Goal: Transaction & Acquisition: Purchase product/service

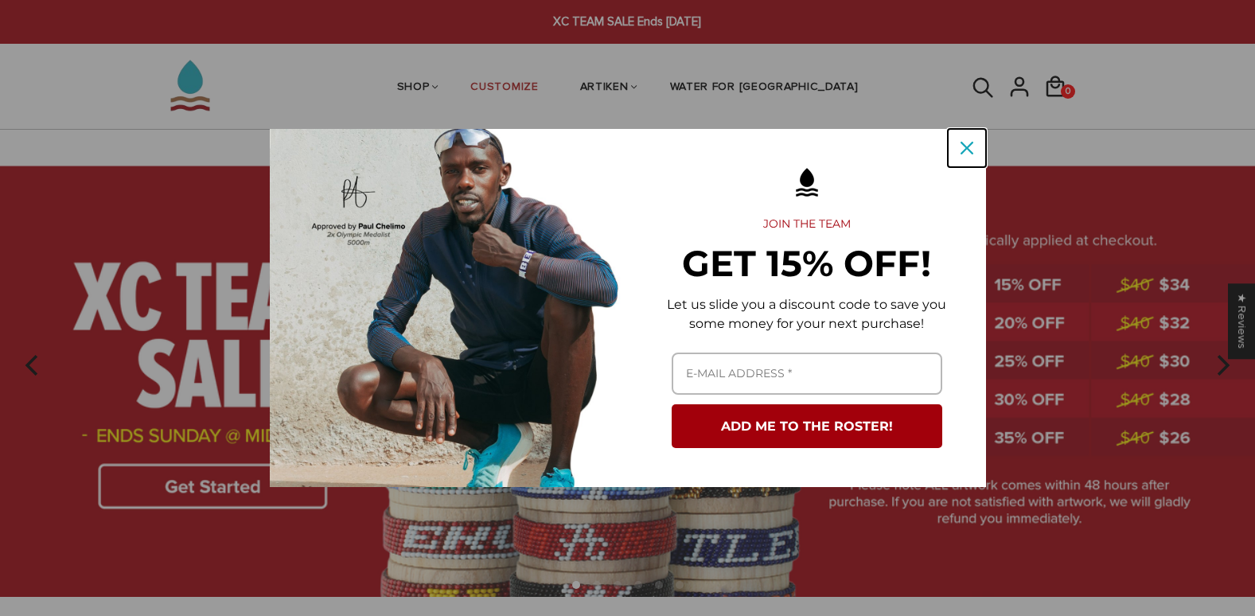
click at [963, 147] on icon "close icon" at bounding box center [966, 148] width 13 height 13
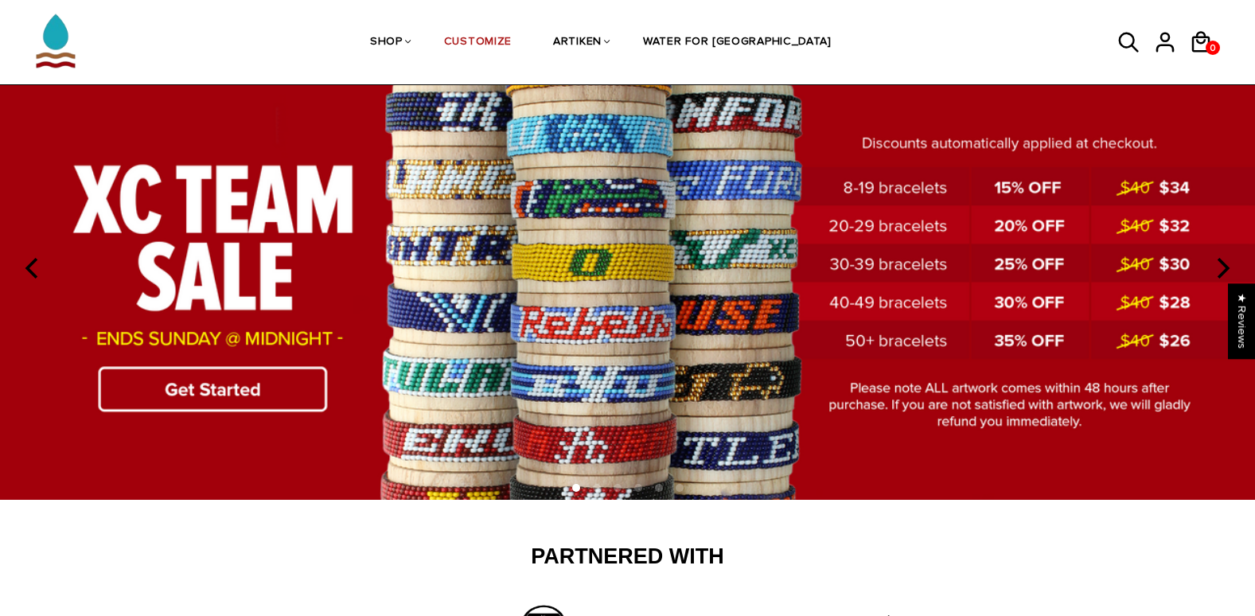
scroll to position [98, 0]
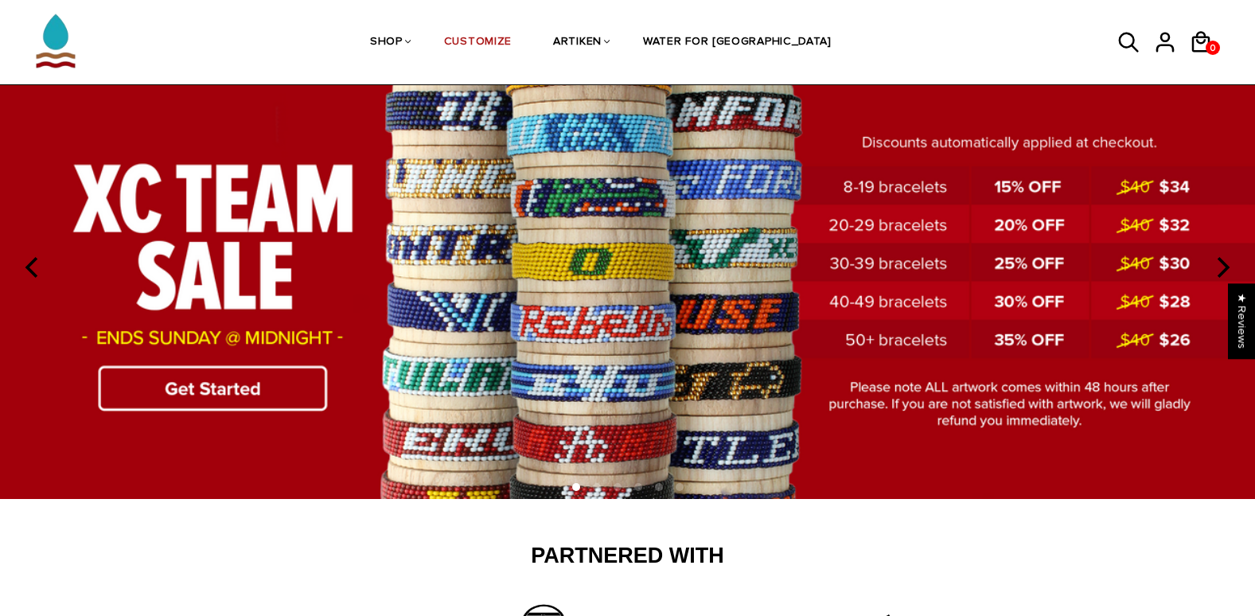
click at [261, 395] on img at bounding box center [627, 265] width 1255 height 466
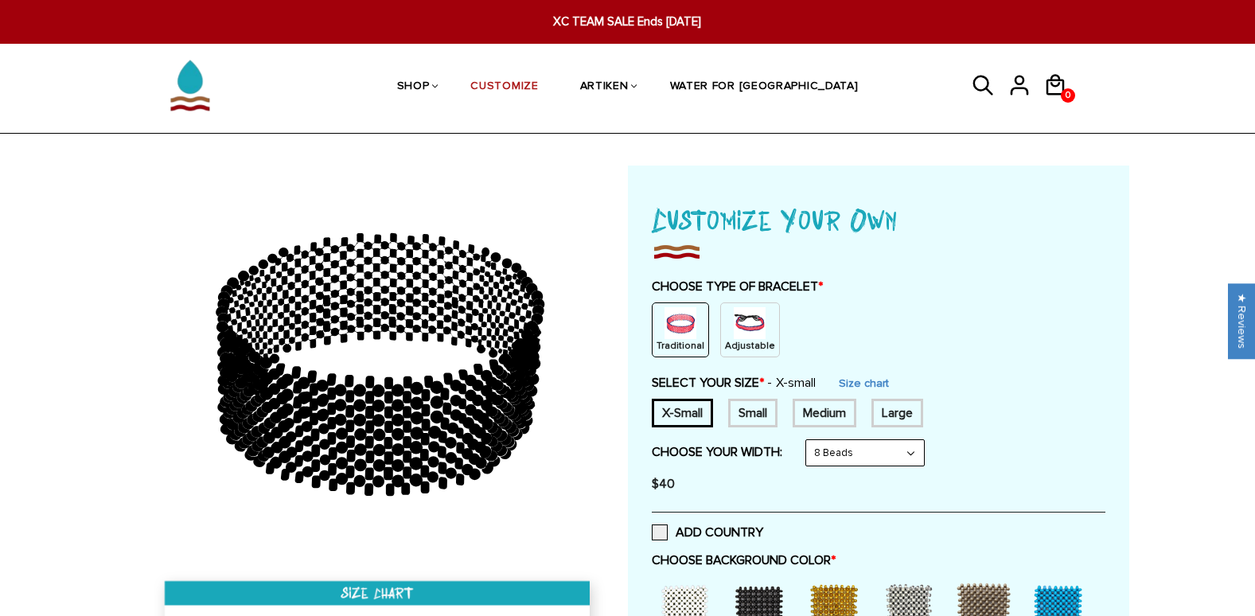
click at [753, 329] on img at bounding box center [750, 323] width 32 height 32
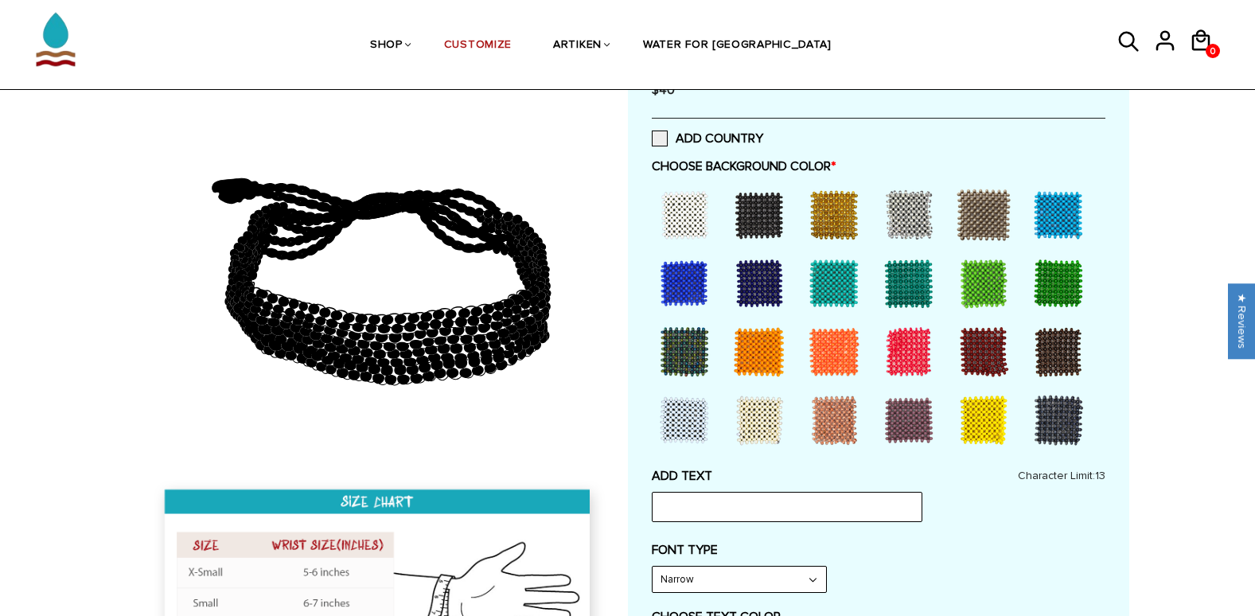
scroll to position [330, 0]
click at [1051, 414] on div at bounding box center [1058, 419] width 64 height 64
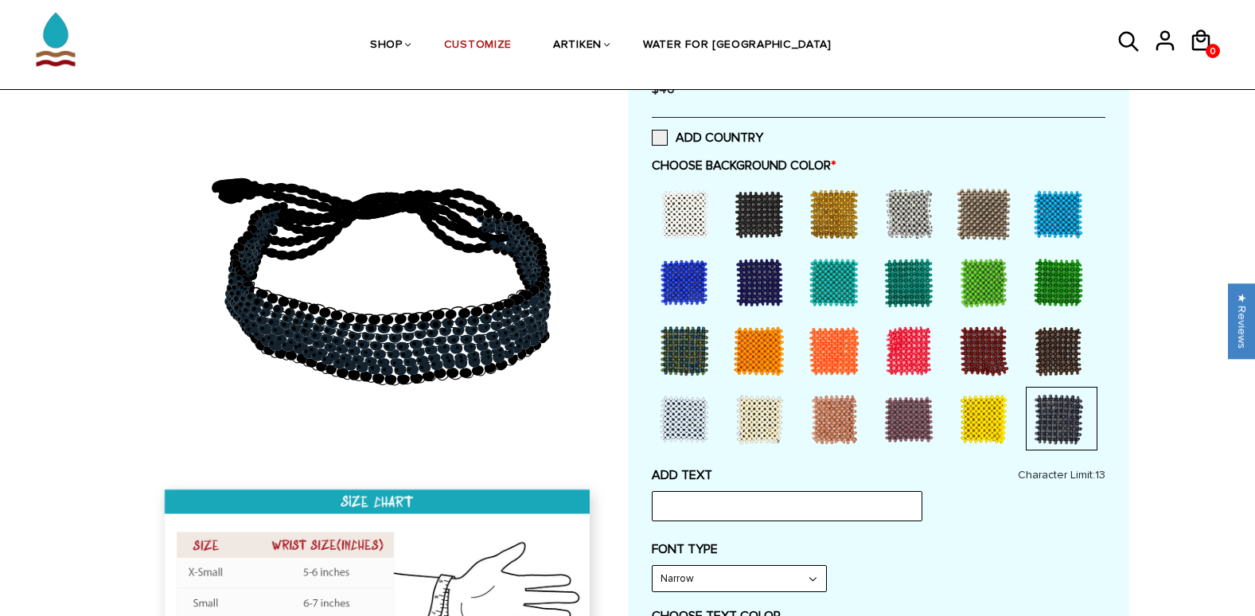
click at [997, 420] on div at bounding box center [984, 419] width 64 height 64
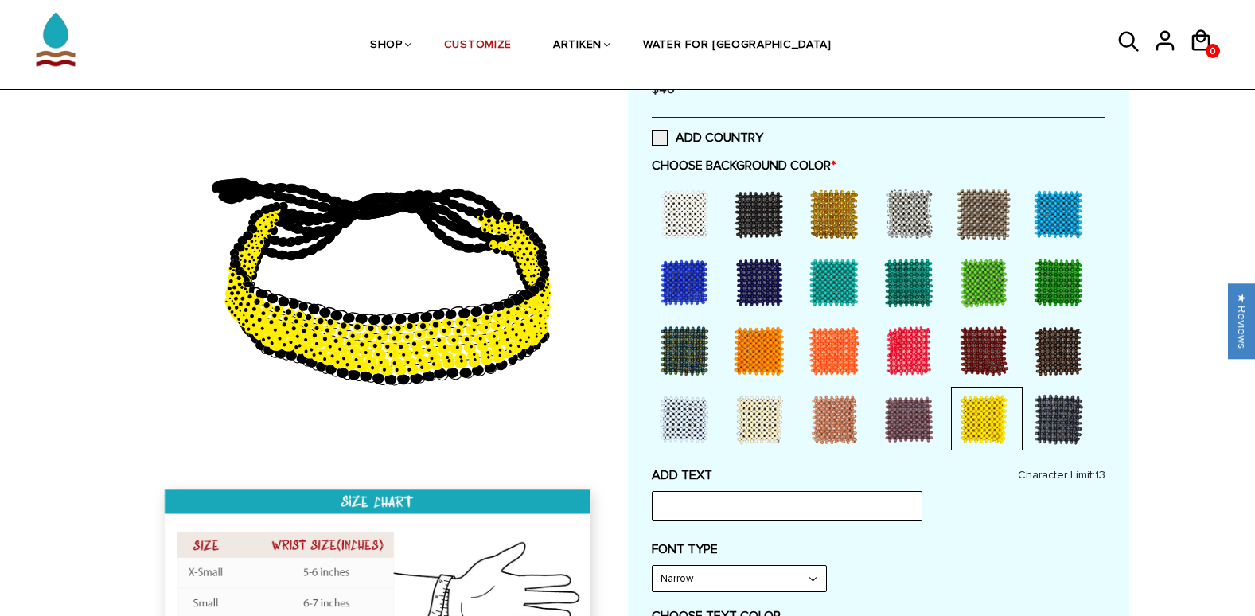
click at [928, 421] on div at bounding box center [909, 419] width 64 height 64
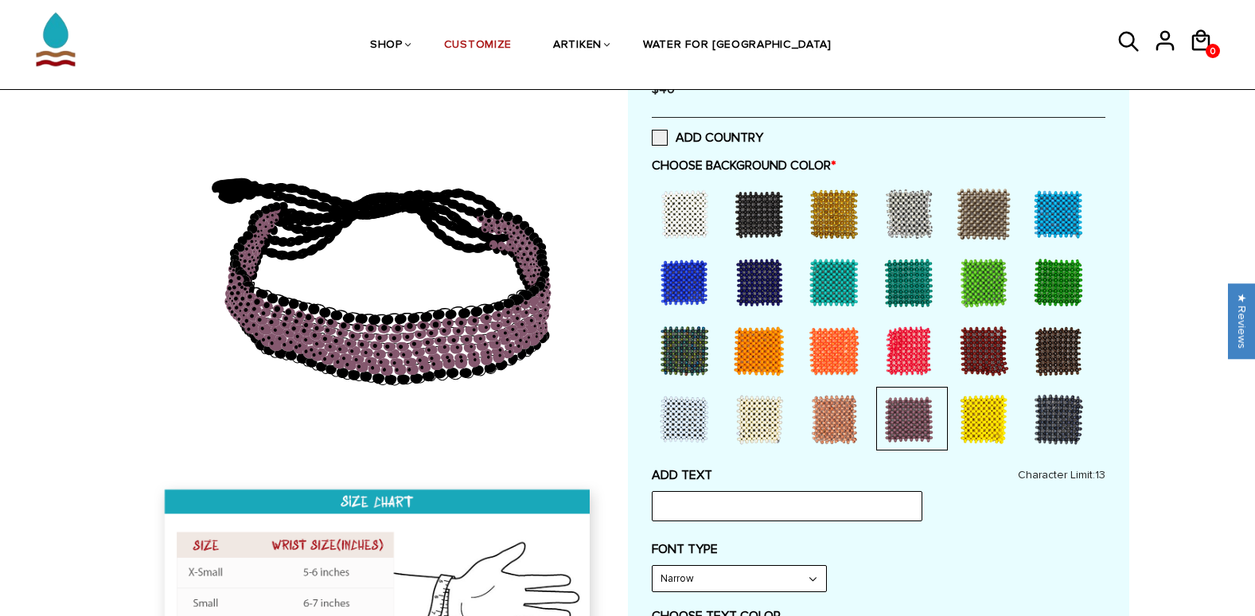
click at [850, 417] on div at bounding box center [834, 419] width 64 height 64
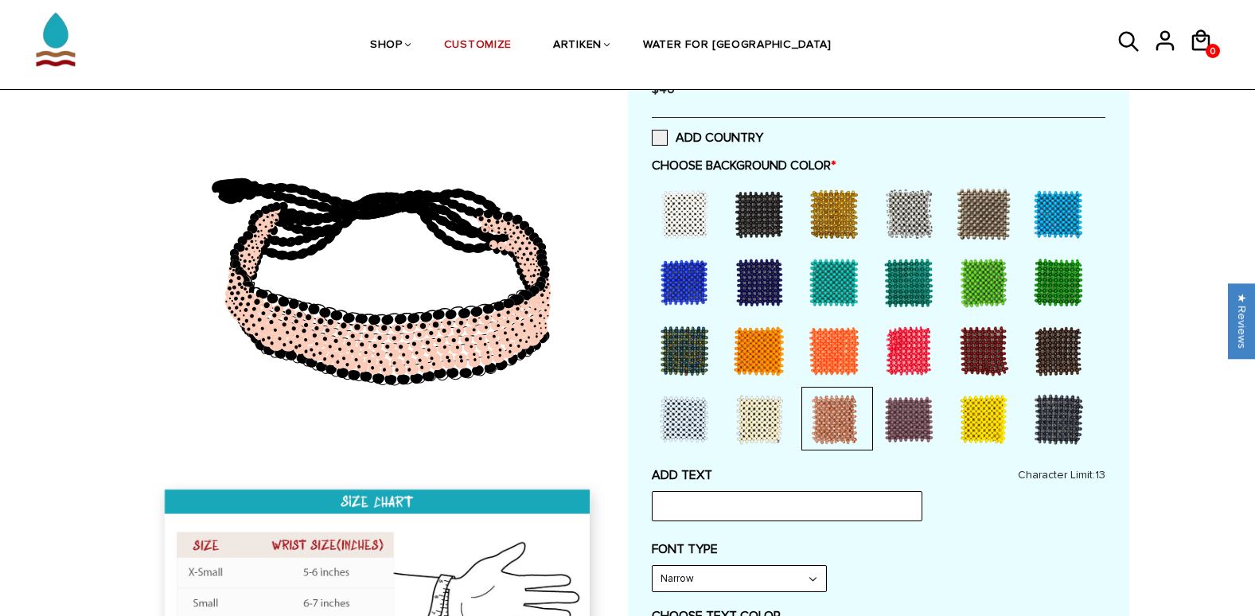
click at [923, 407] on div at bounding box center [909, 419] width 64 height 64
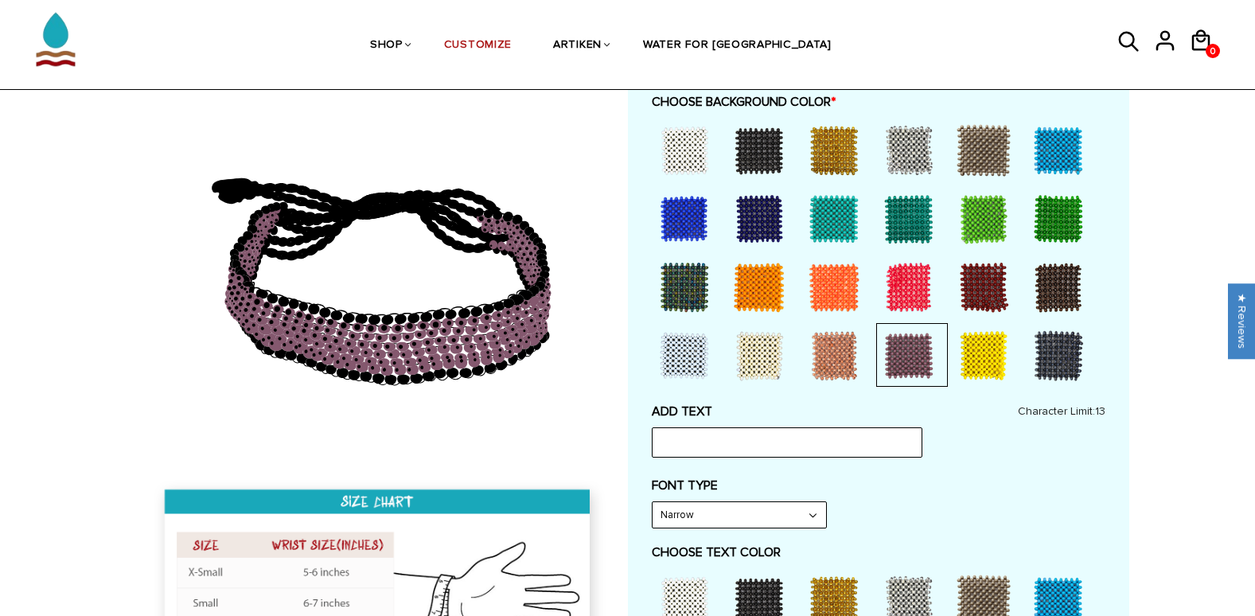
scroll to position [397, 0]
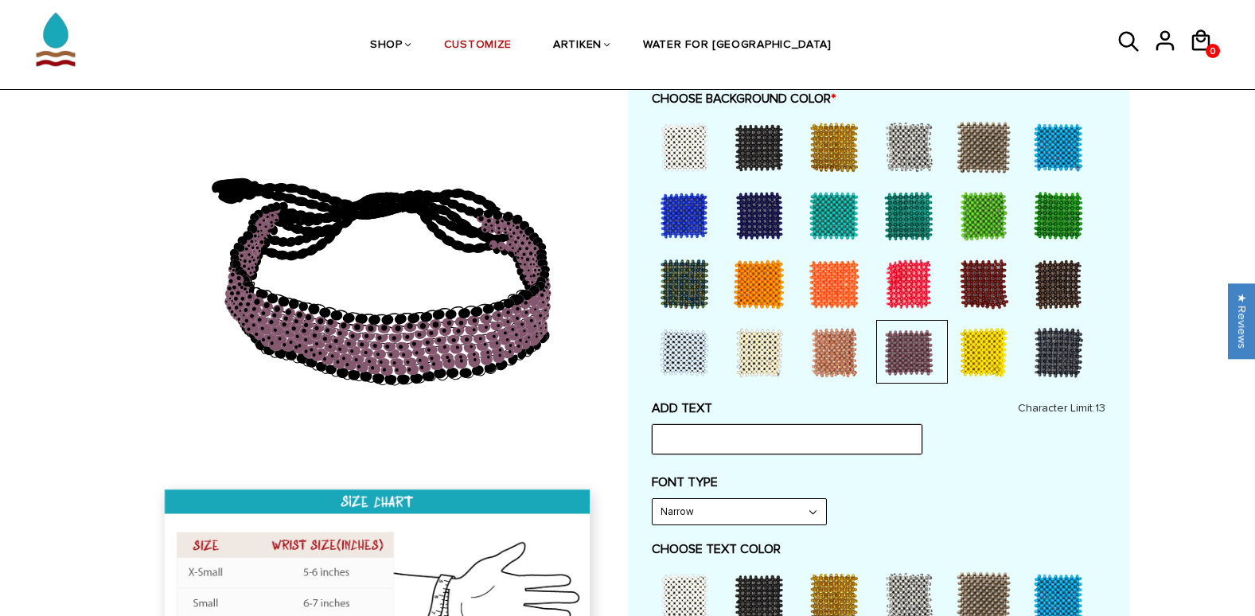
click at [862, 438] on input "text" at bounding box center [787, 439] width 271 height 30
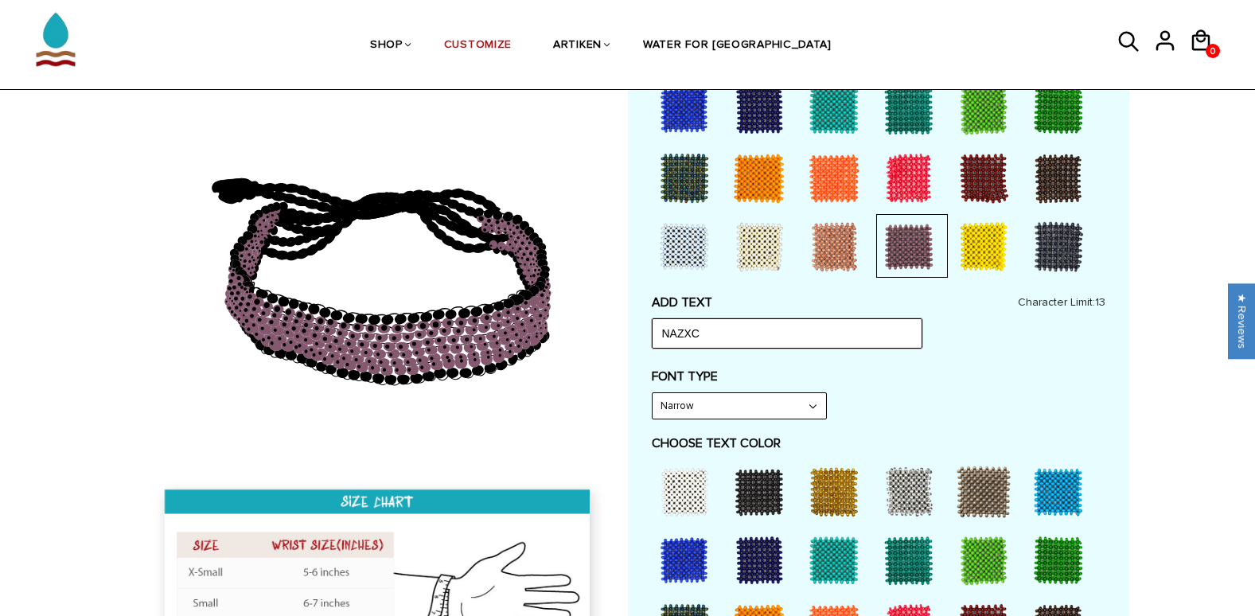
scroll to position [504, 0]
type input "NAZXC"
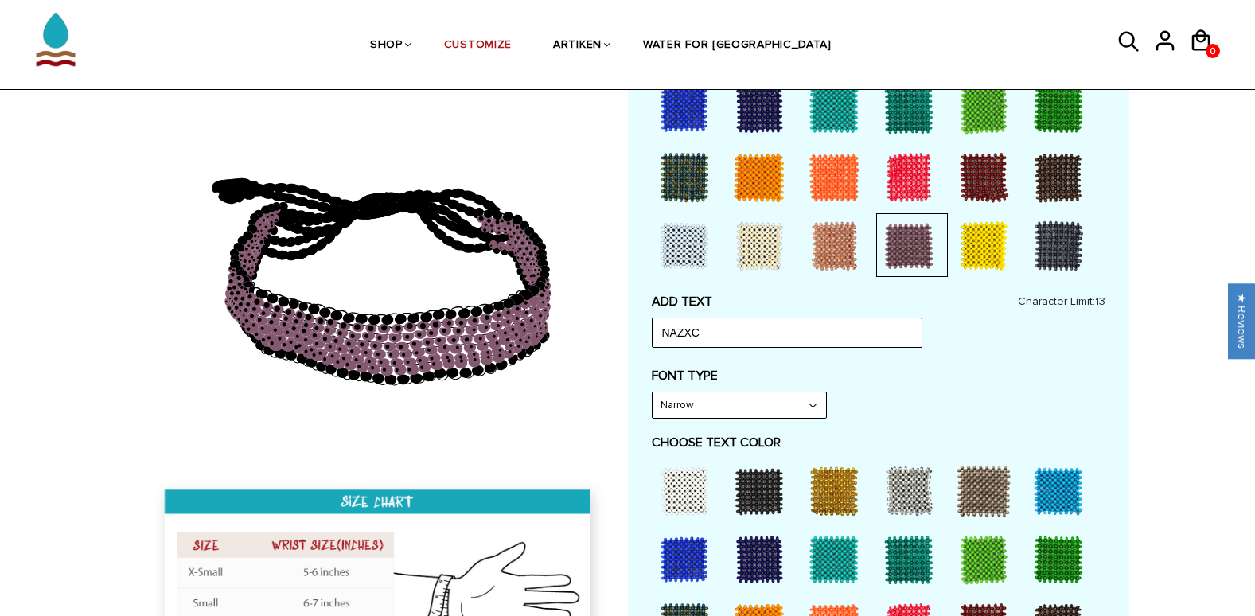
click at [698, 477] on div at bounding box center [684, 491] width 64 height 64
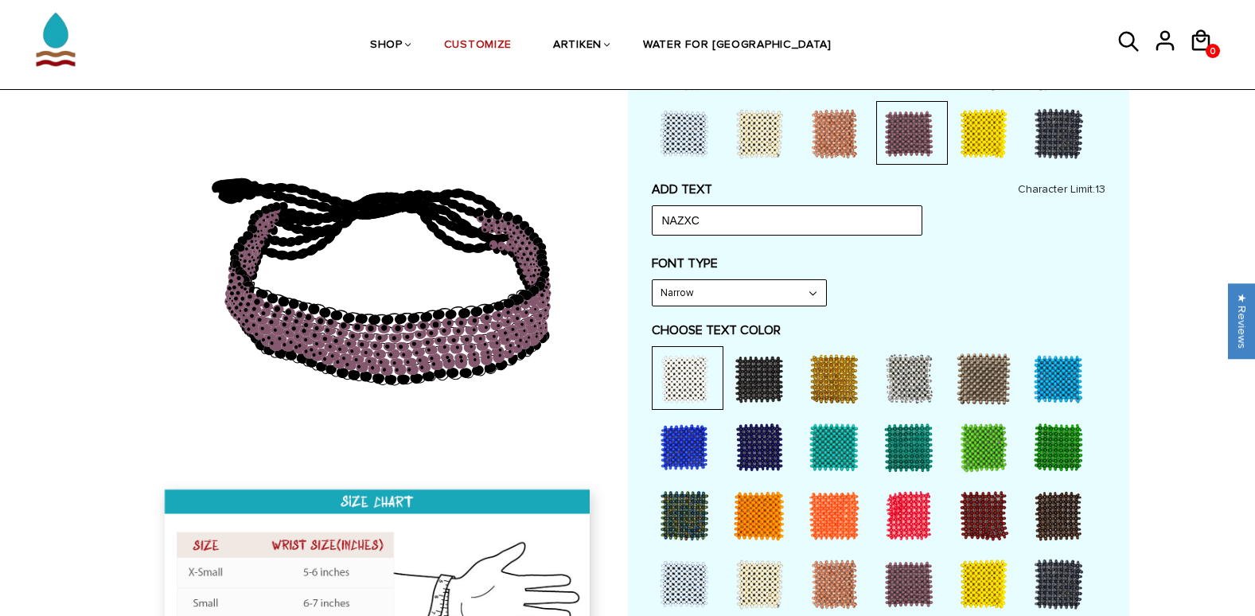
scroll to position [617, 0]
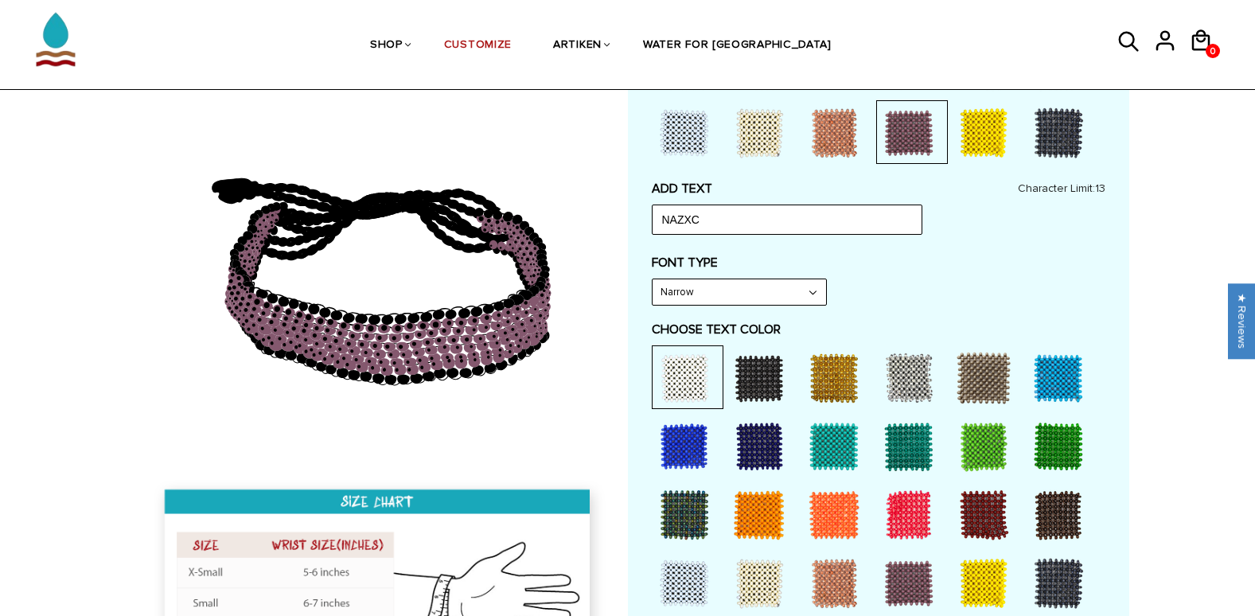
click at [917, 370] on div at bounding box center [909, 378] width 64 height 64
click at [772, 286] on select "Narrow Bold" at bounding box center [738, 291] width 173 height 25
select select "Bold"
click at [652, 279] on select "Narrow Bold" at bounding box center [738, 291] width 173 height 25
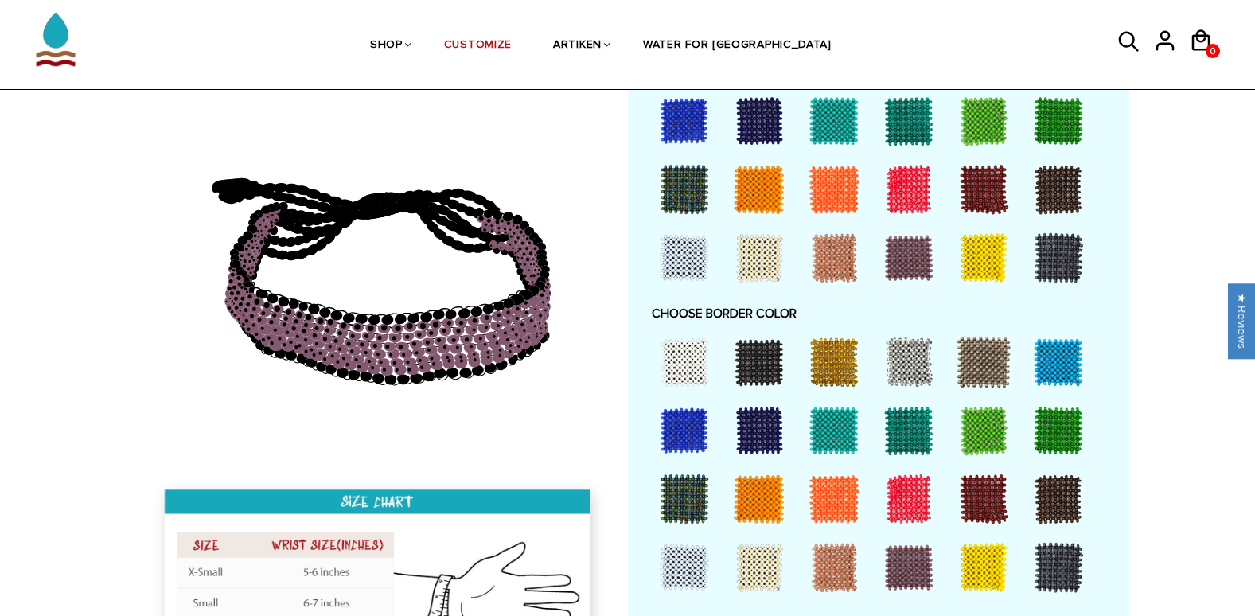
scroll to position [988, 0]
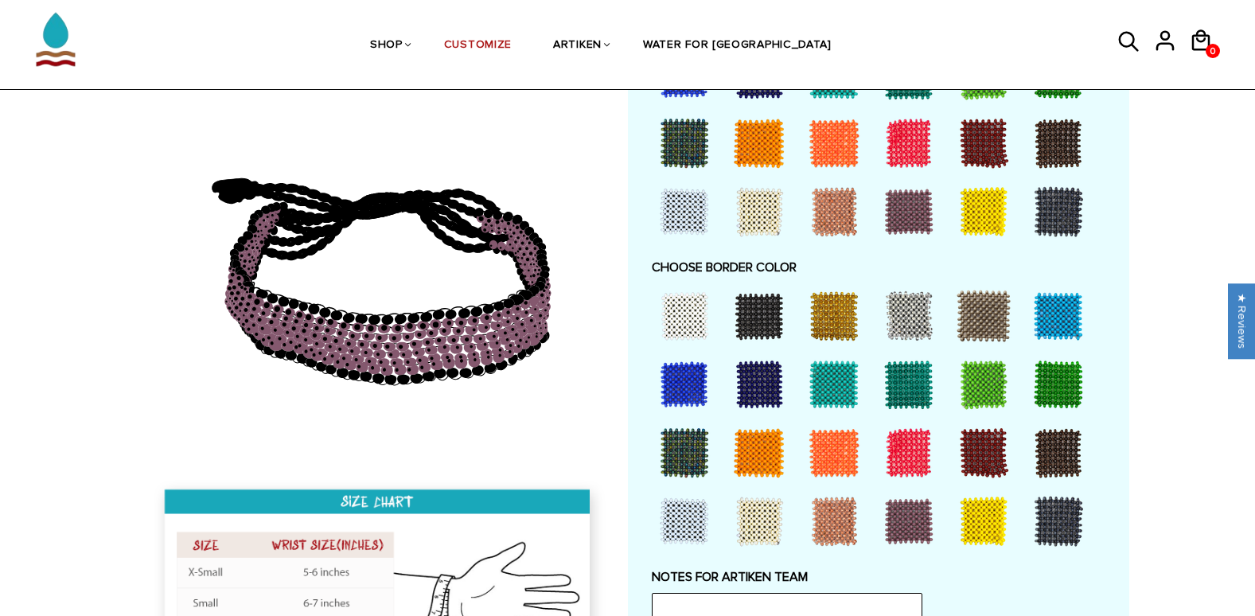
click at [987, 535] on div at bounding box center [984, 521] width 64 height 64
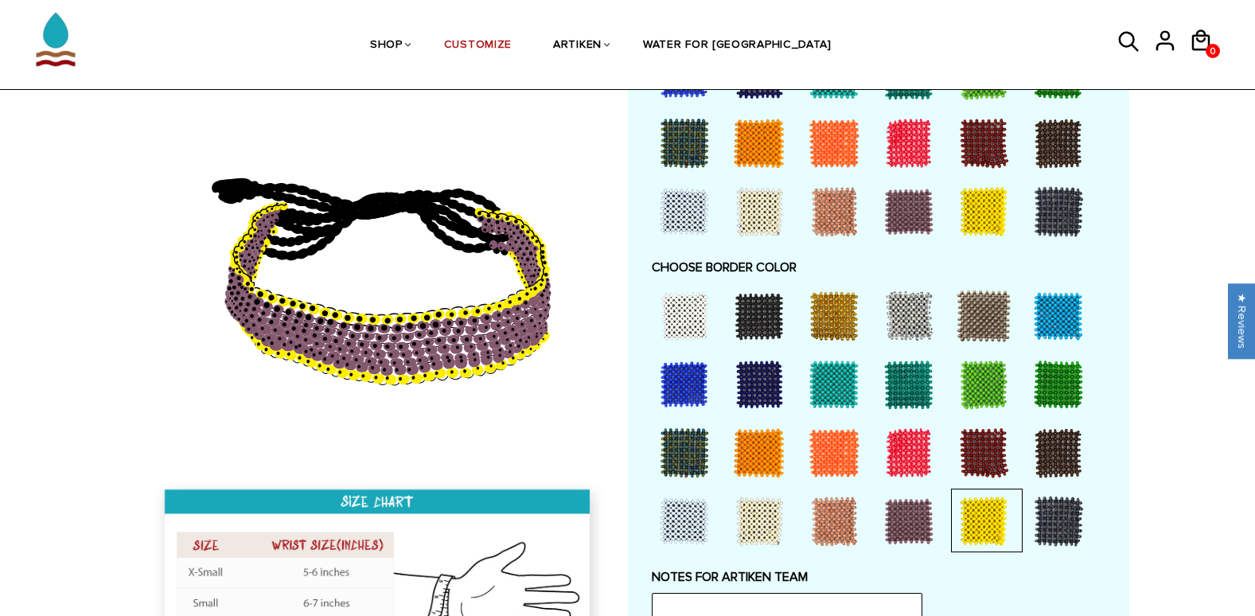
click at [749, 457] on div at bounding box center [759, 453] width 64 height 64
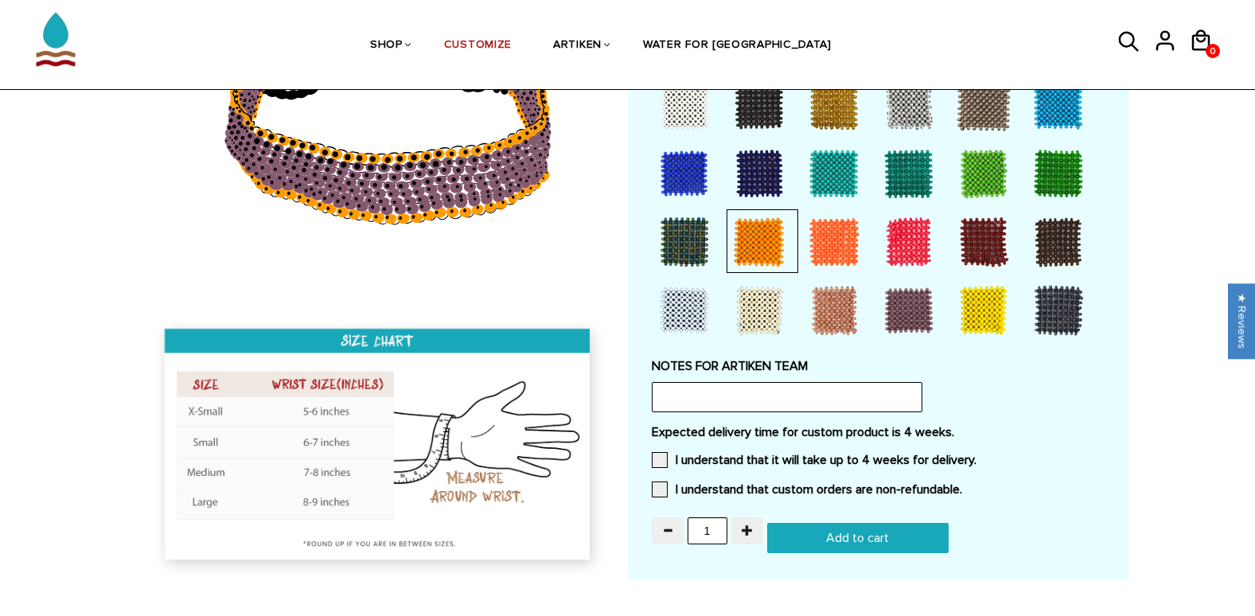
scroll to position [1233, 0]
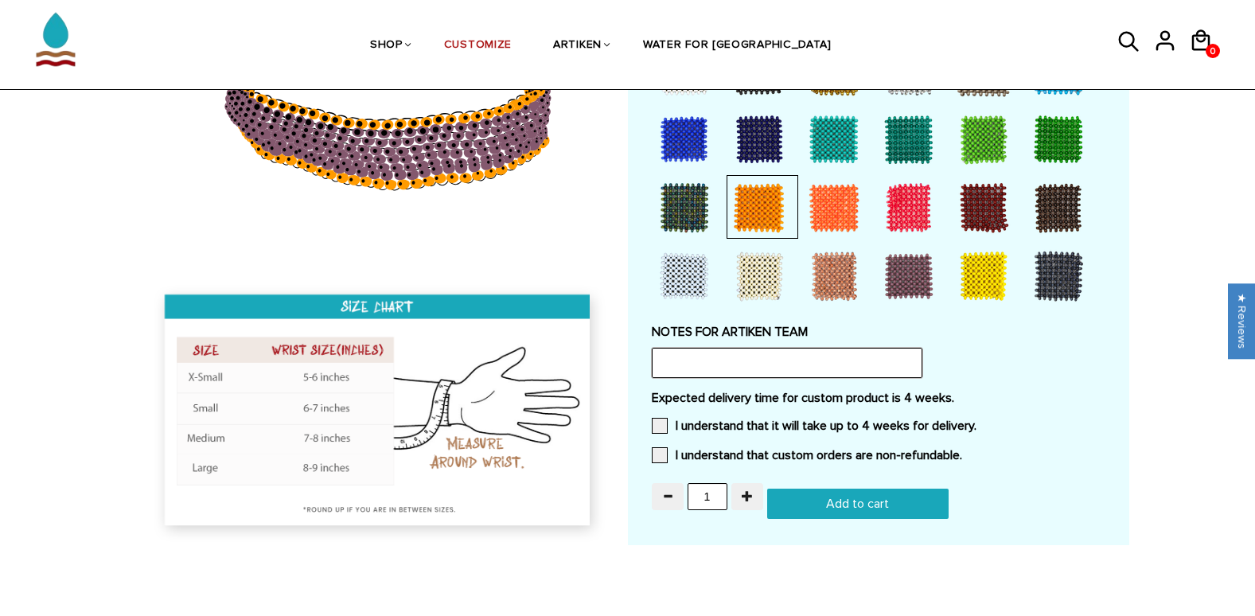
click at [820, 349] on input "text" at bounding box center [787, 363] width 271 height 30
type input "Hello! Our school is [GEOGRAPHIC_DATA] and our team colors are purple and gold.…"
click at [664, 418] on span at bounding box center [660, 426] width 16 height 16
click at [976, 421] on input "I understand that it will take up to 4 weeks for delivery." at bounding box center [976, 421] width 0 height 0
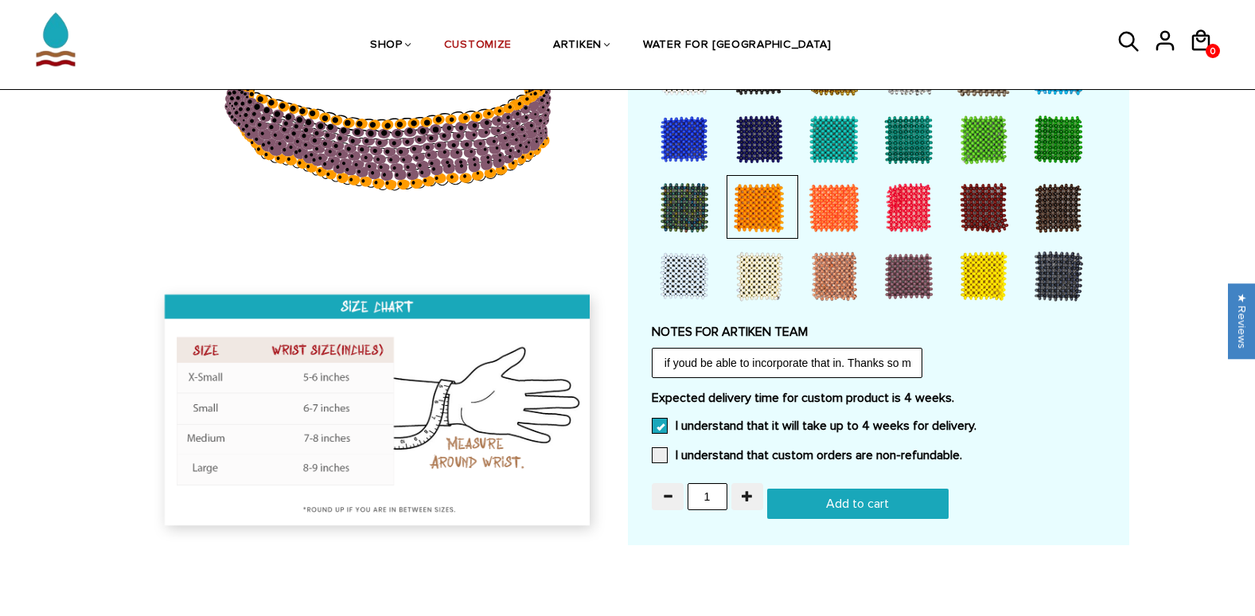
scroll to position [0, 0]
click at [664, 460] on span at bounding box center [660, 455] width 16 height 16
click at [962, 450] on input "I understand that custom orders are non-refundable." at bounding box center [962, 450] width 0 height 0
click at [747, 500] on span "button" at bounding box center [747, 495] width 11 height 11
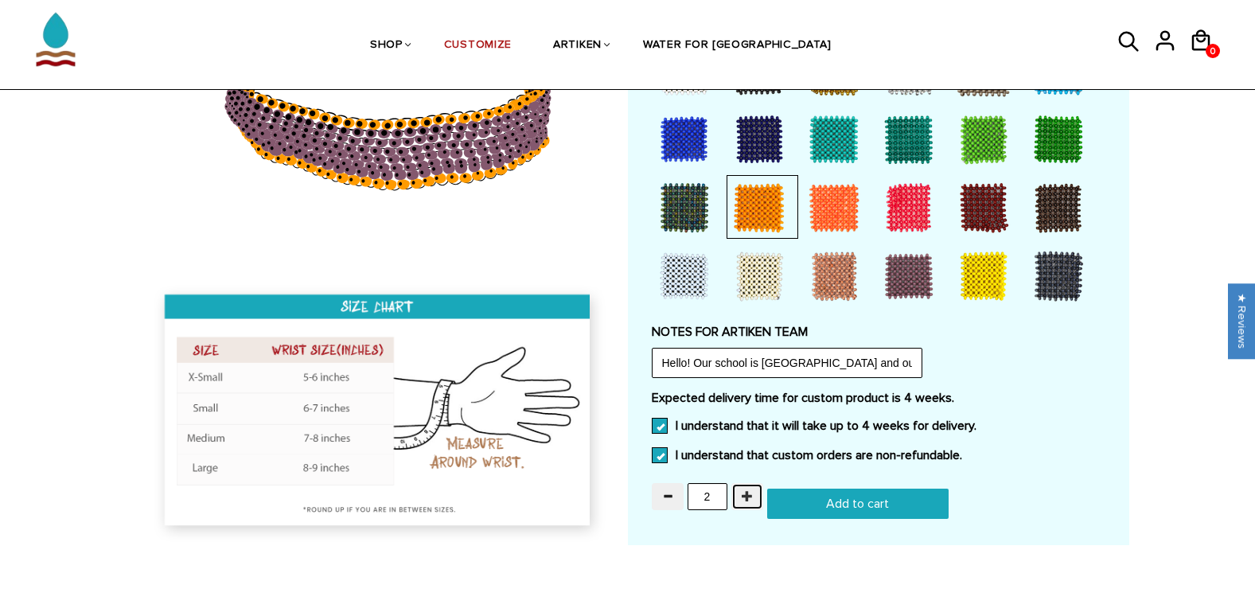
click at [747, 500] on span "button" at bounding box center [747, 495] width 11 height 11
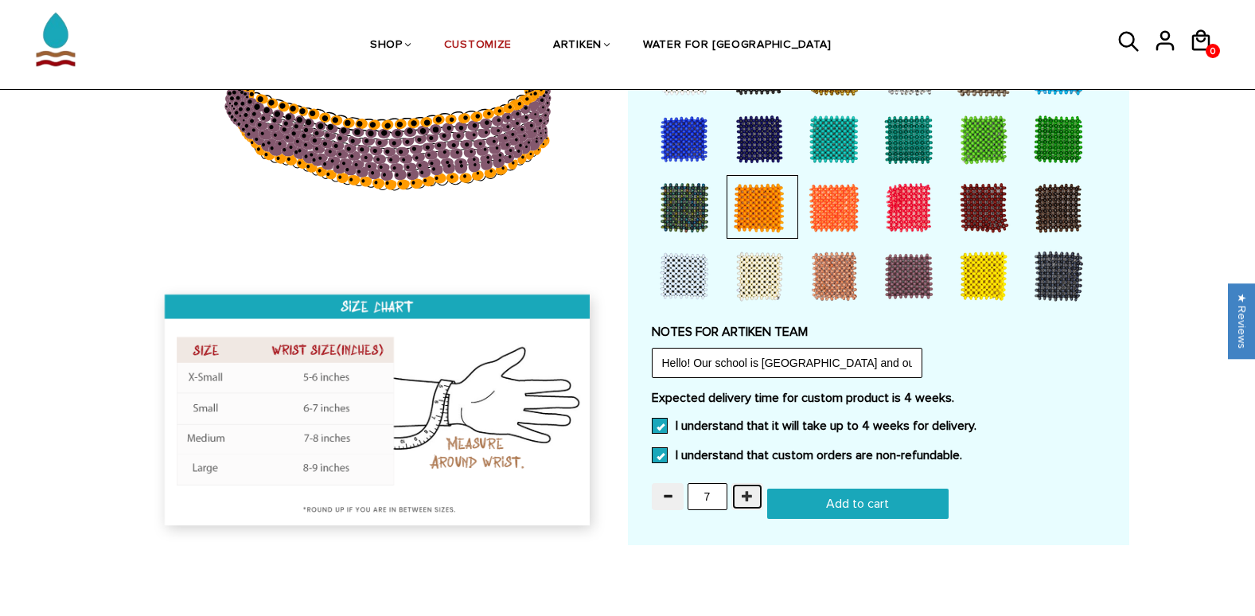
click at [747, 500] on span "button" at bounding box center [747, 495] width 11 height 11
type input "9"
click at [805, 504] on input "Add to cart" at bounding box center [857, 504] width 181 height 30
type input "Add to cart"
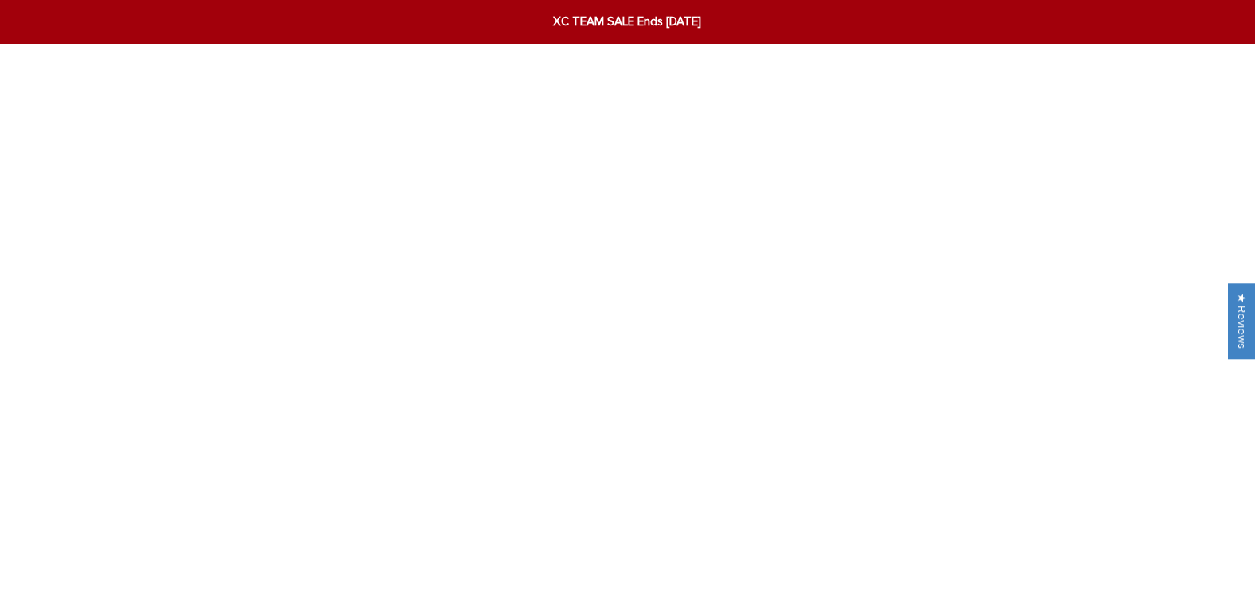
scroll to position [1233, 0]
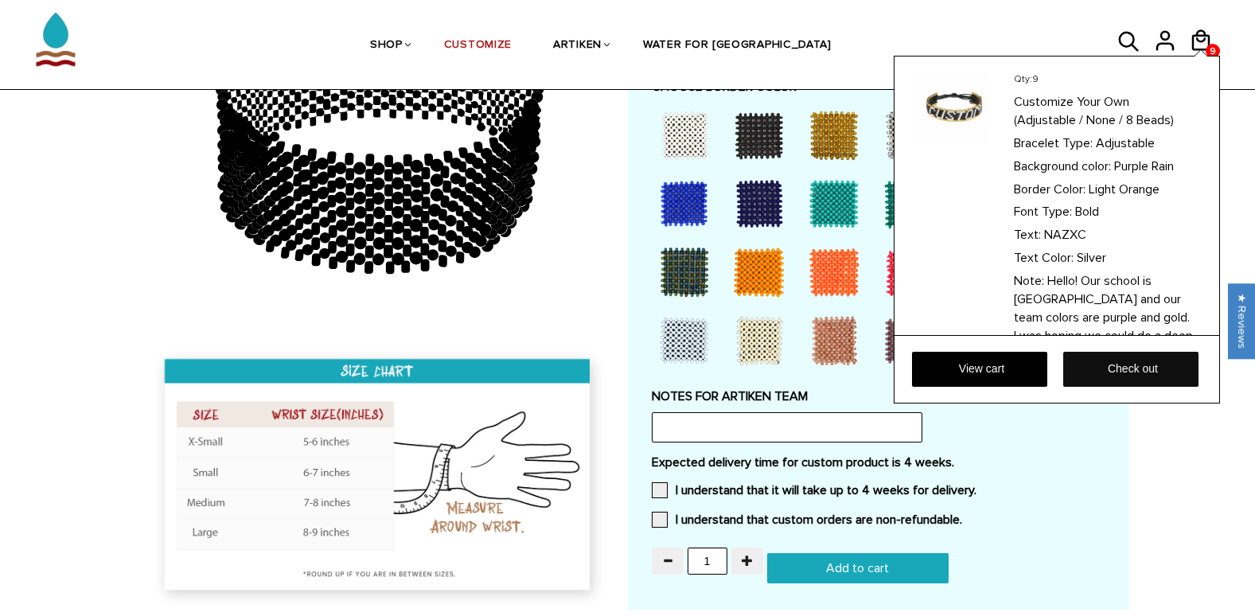
click at [1115, 367] on link "Check out" at bounding box center [1130, 369] width 135 height 35
